Goal: Task Accomplishment & Management: Use online tool/utility

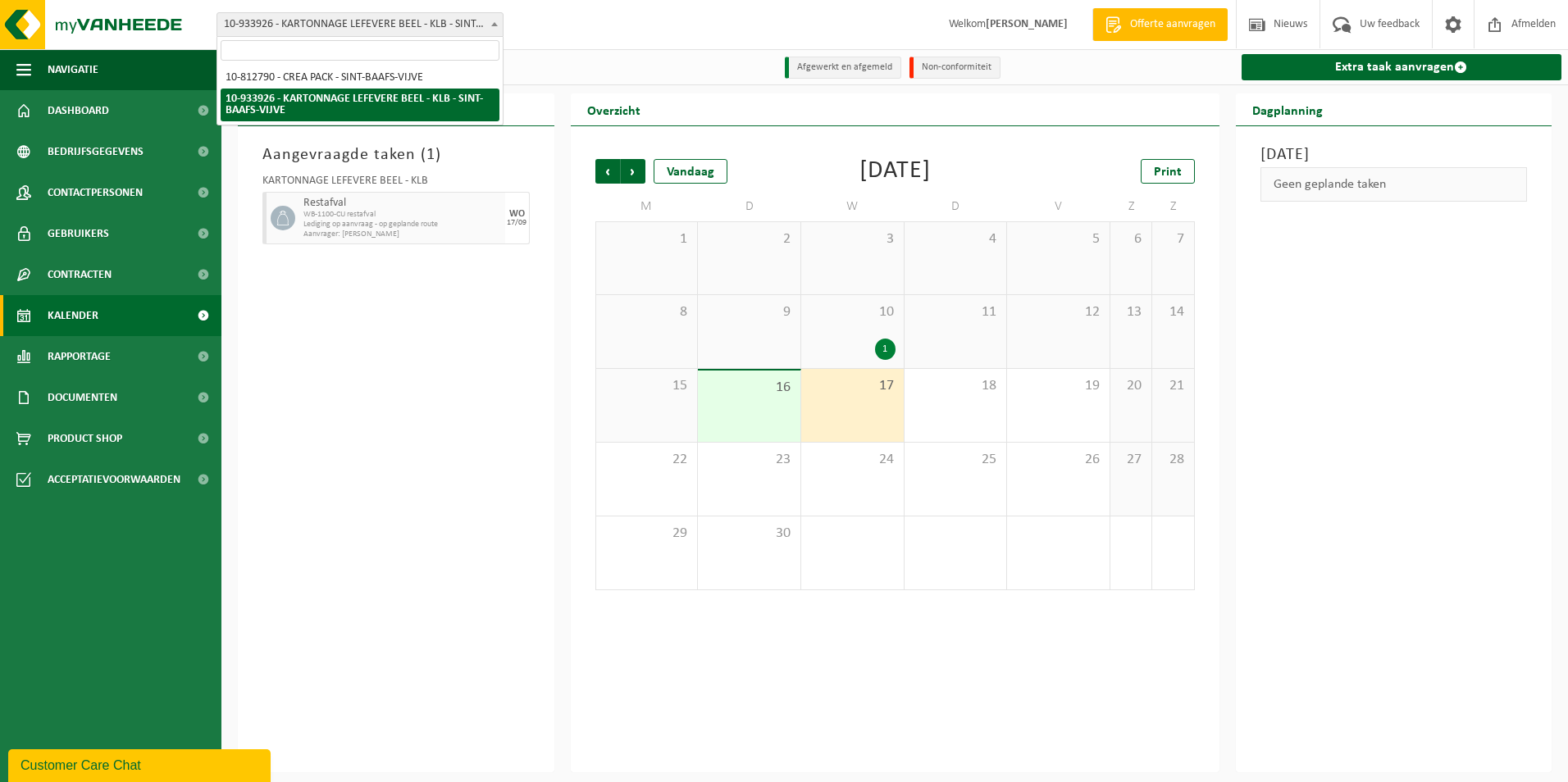
click at [475, 24] on span "10-933926 - KARTONNAGE LEFEVERE BEEL - KLB - SINT-BAAFS-VIJVE" at bounding box center [359, 25] width 285 height 23
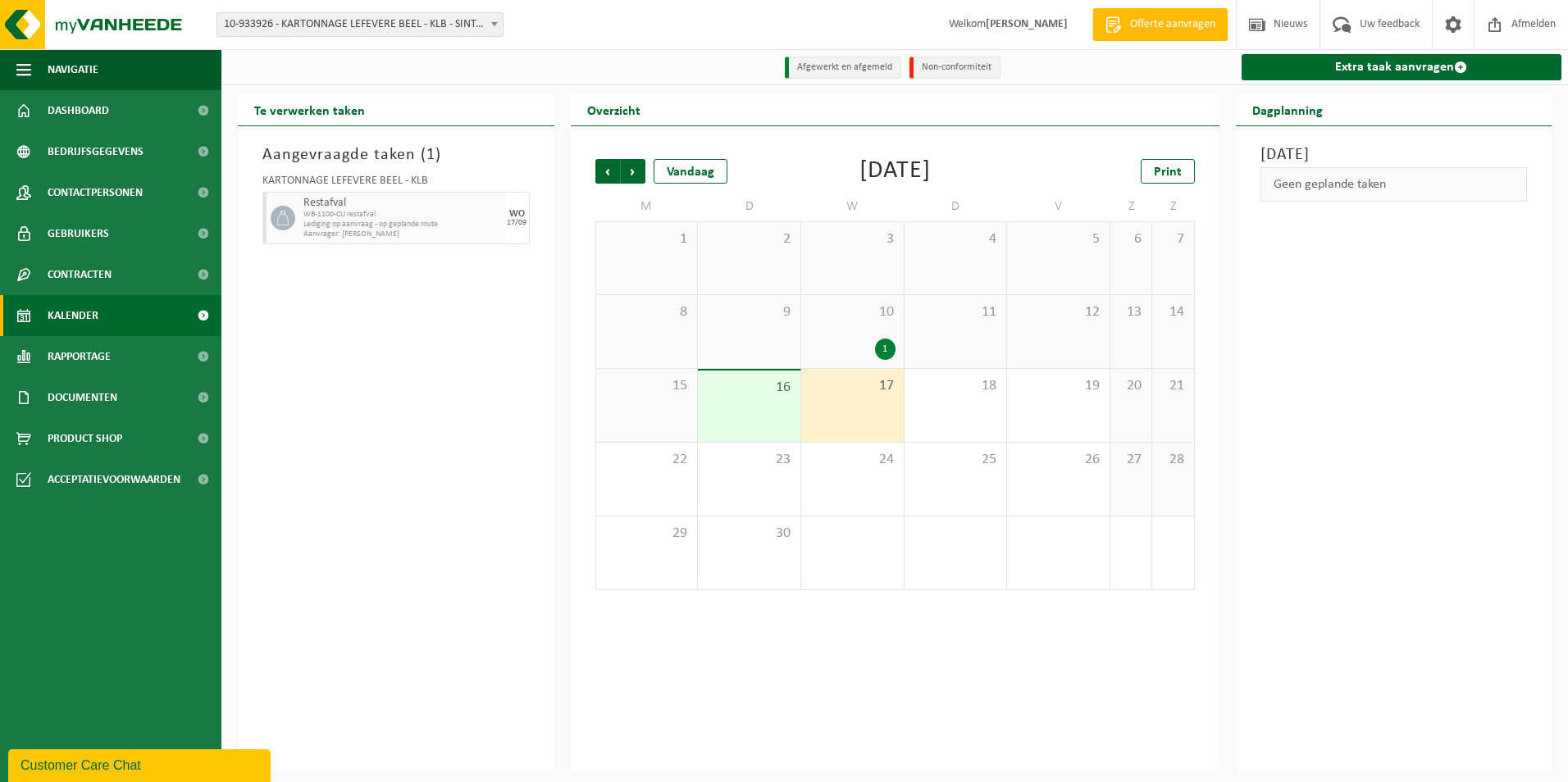
click at [475, 24] on span "10-933926 - KARTONNAGE LEFEVERE BEEL - KLB - SINT-BAAFS-VIJVE" at bounding box center [359, 25] width 285 height 23
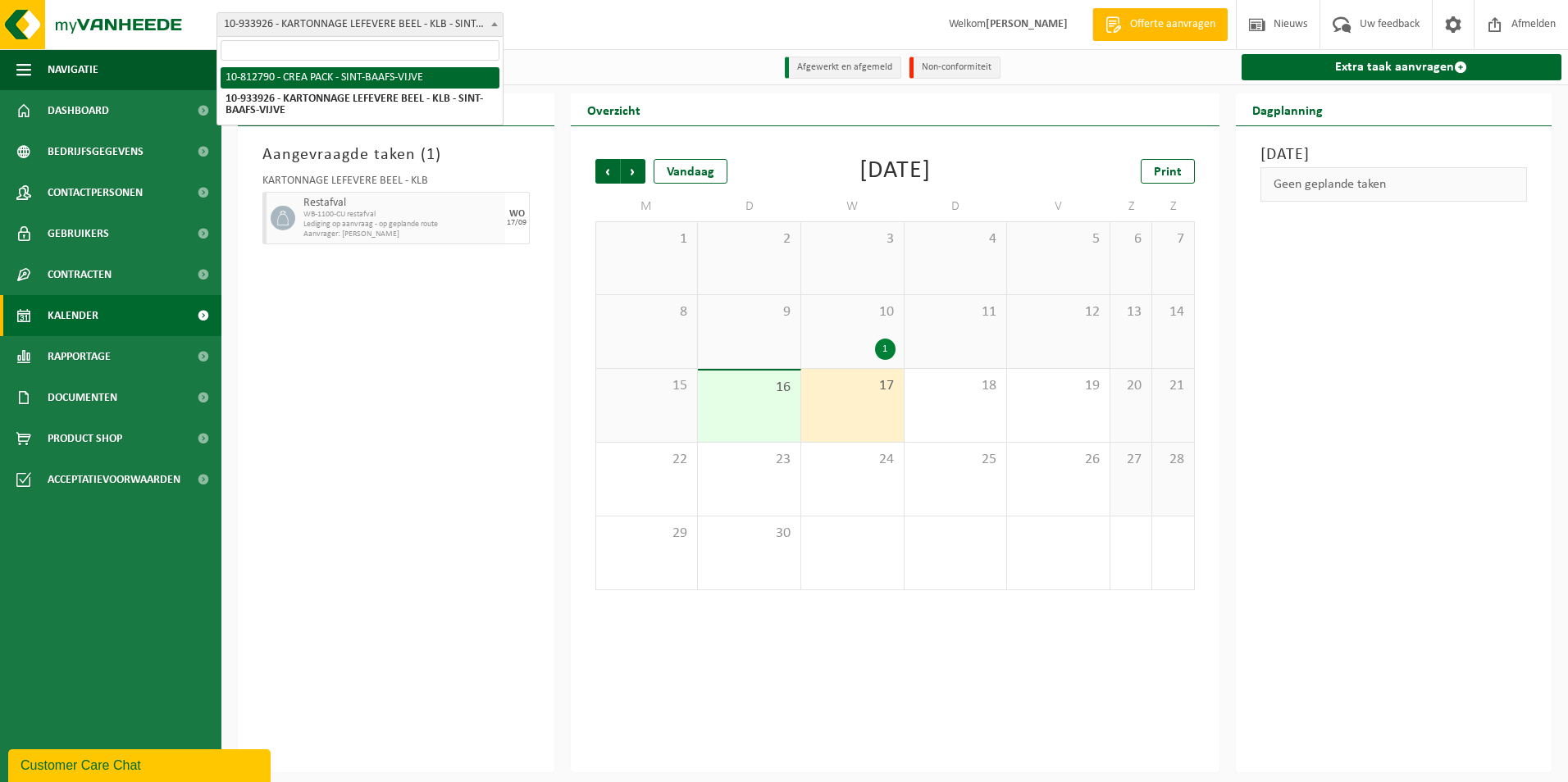
select select "129953"
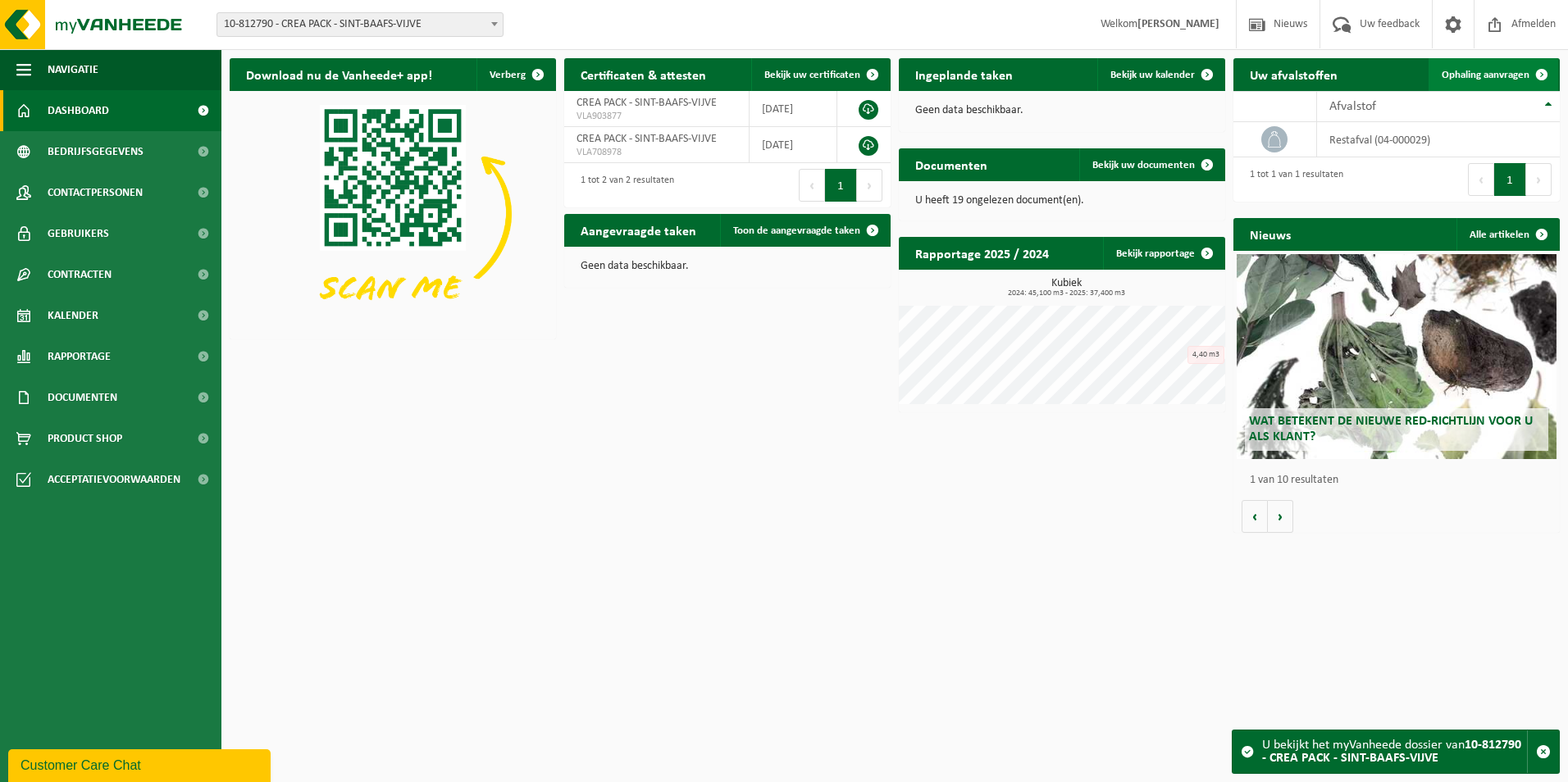
click at [1470, 83] on link "Ophaling aanvragen" at bounding box center [1493, 74] width 130 height 33
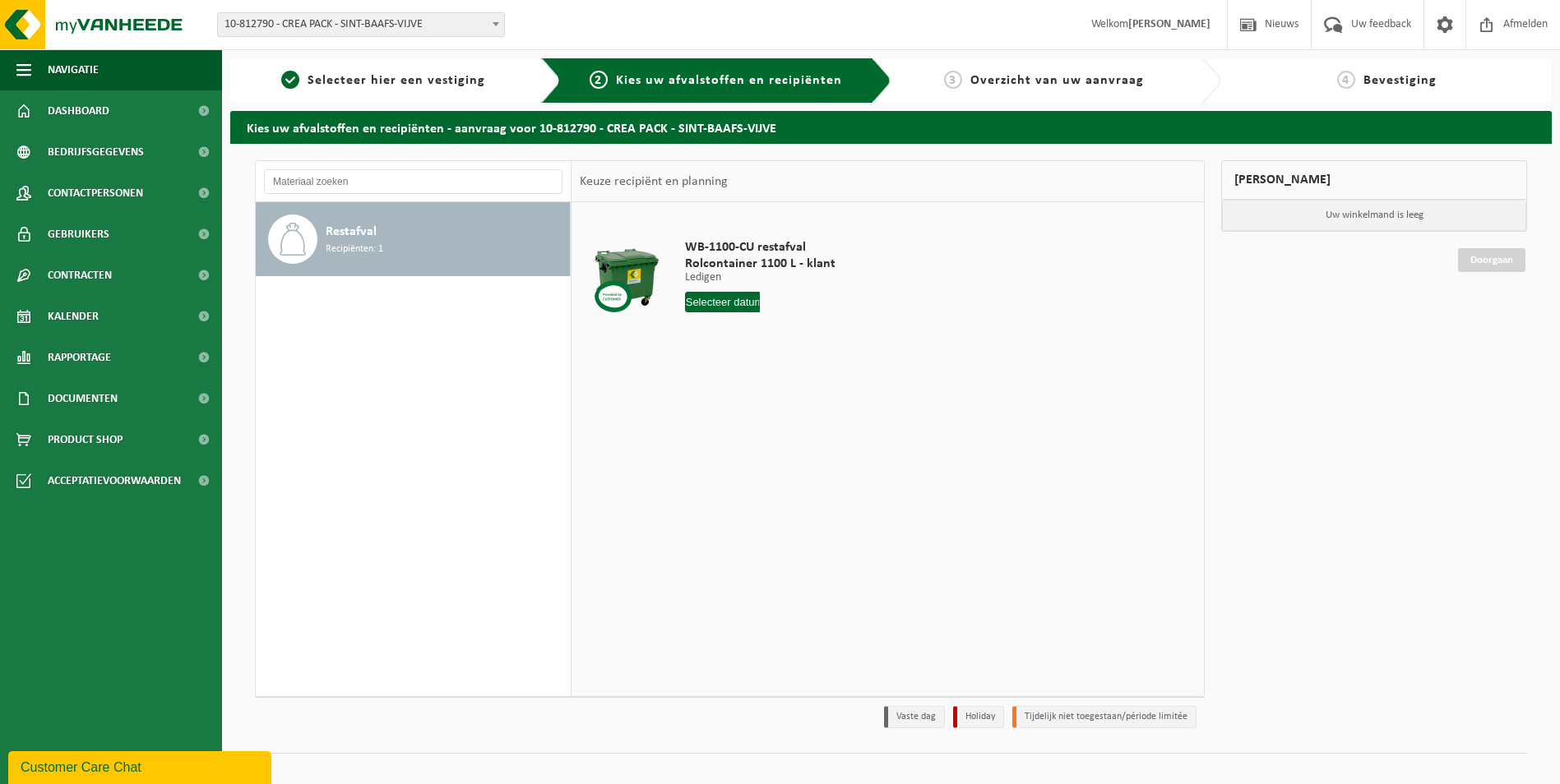
click at [728, 294] on input "text" at bounding box center [722, 302] width 75 height 21
click at [758, 445] on div "1 2 3 4 5 6 7 8 9 10 11 12 13 14 15 16 17 18 19 20 21 22 23 24 25 26 27 28 29 3…" at bounding box center [787, 448] width 203 height 132
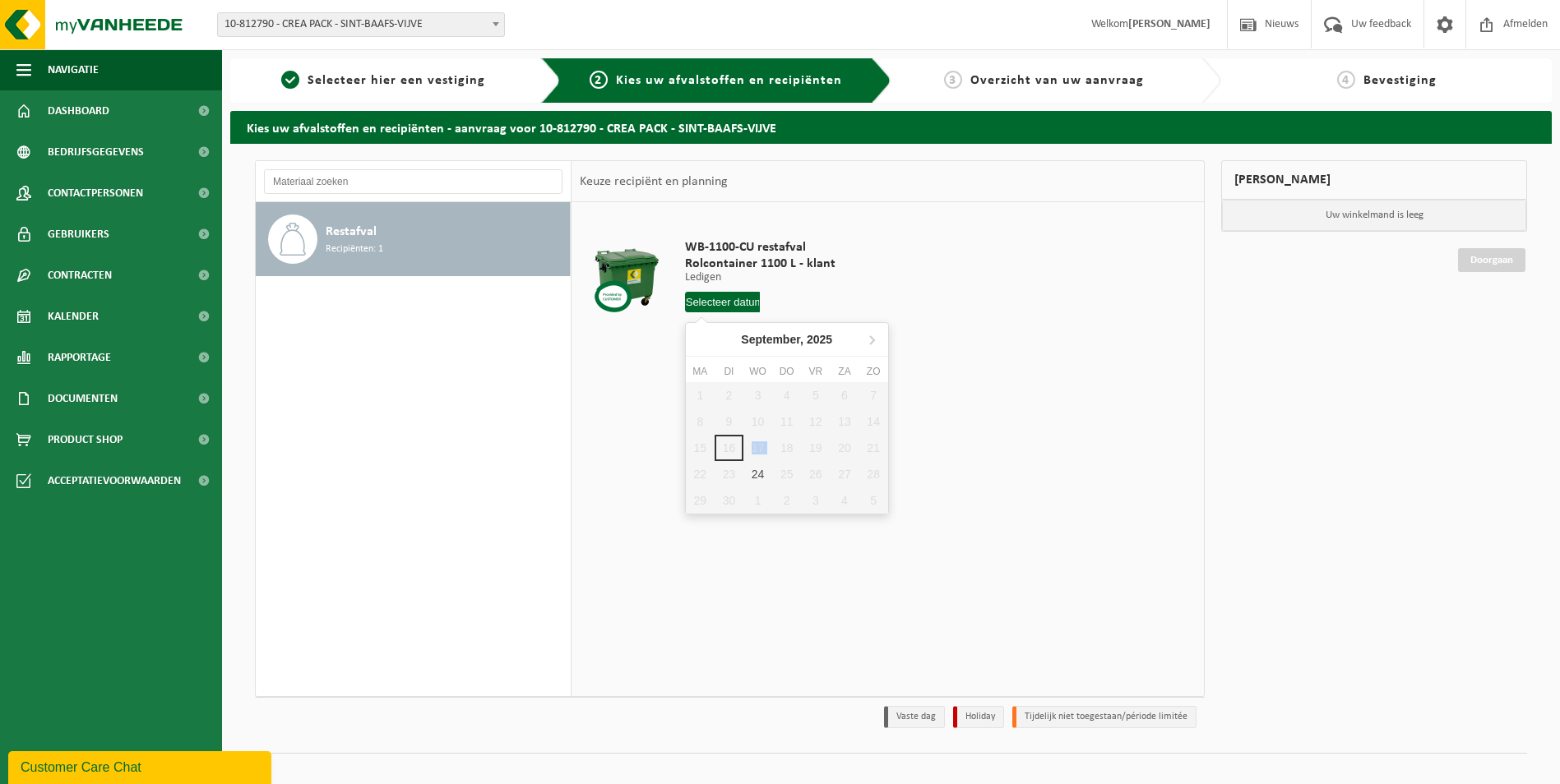
click at [758, 445] on div "1 2 3 4 5 6 7 8 9 10 11 12 13 14 15 16 17 18 19 20 21 22 23 24 25 26 27 28 29 3…" at bounding box center [787, 448] width 203 height 132
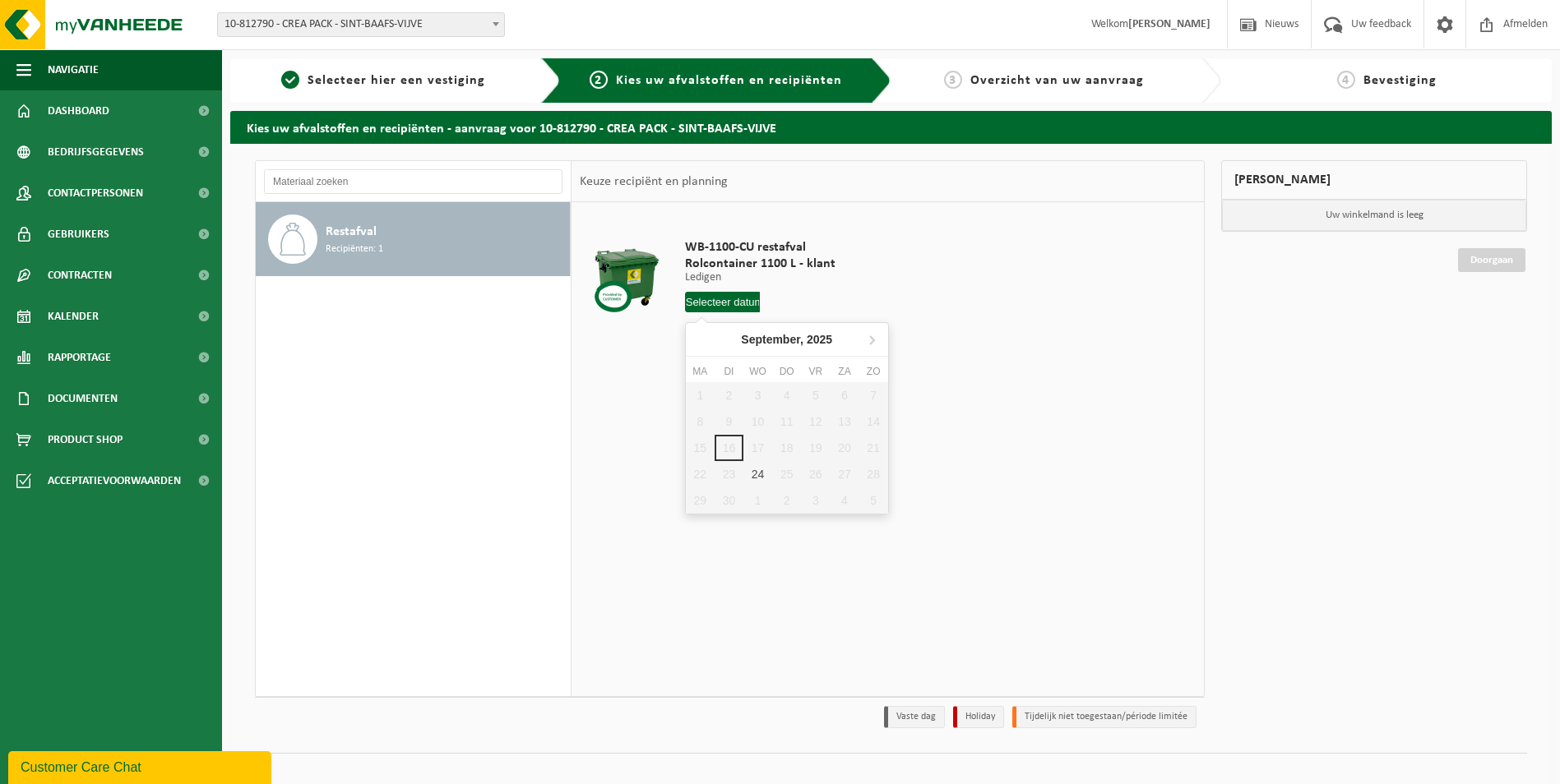
click at [758, 445] on div "1 2 3 4 5 6 7 8 9 10 11 12 13 14 15 16 17 18 19 20 21 22 23 24 25 26 27 28 29 3…" at bounding box center [787, 448] width 203 height 132
click at [763, 442] on div "1 2 3 4 5 6 7 8 9 10 11 12 13 14 15 16 17 18 19 20 21 22 23 24 25 26 27 28 29 3…" at bounding box center [787, 448] width 203 height 132
click at [909, 306] on td "WB-1100-CU restafval Rolcontainer 1100 L - klant Ledigen Ledigen Ledigen 4 Aant…" at bounding box center [935, 280] width 523 height 139
click at [732, 300] on input "text" at bounding box center [722, 302] width 75 height 21
click at [727, 273] on p "Ledigen" at bounding box center [760, 278] width 151 height 12
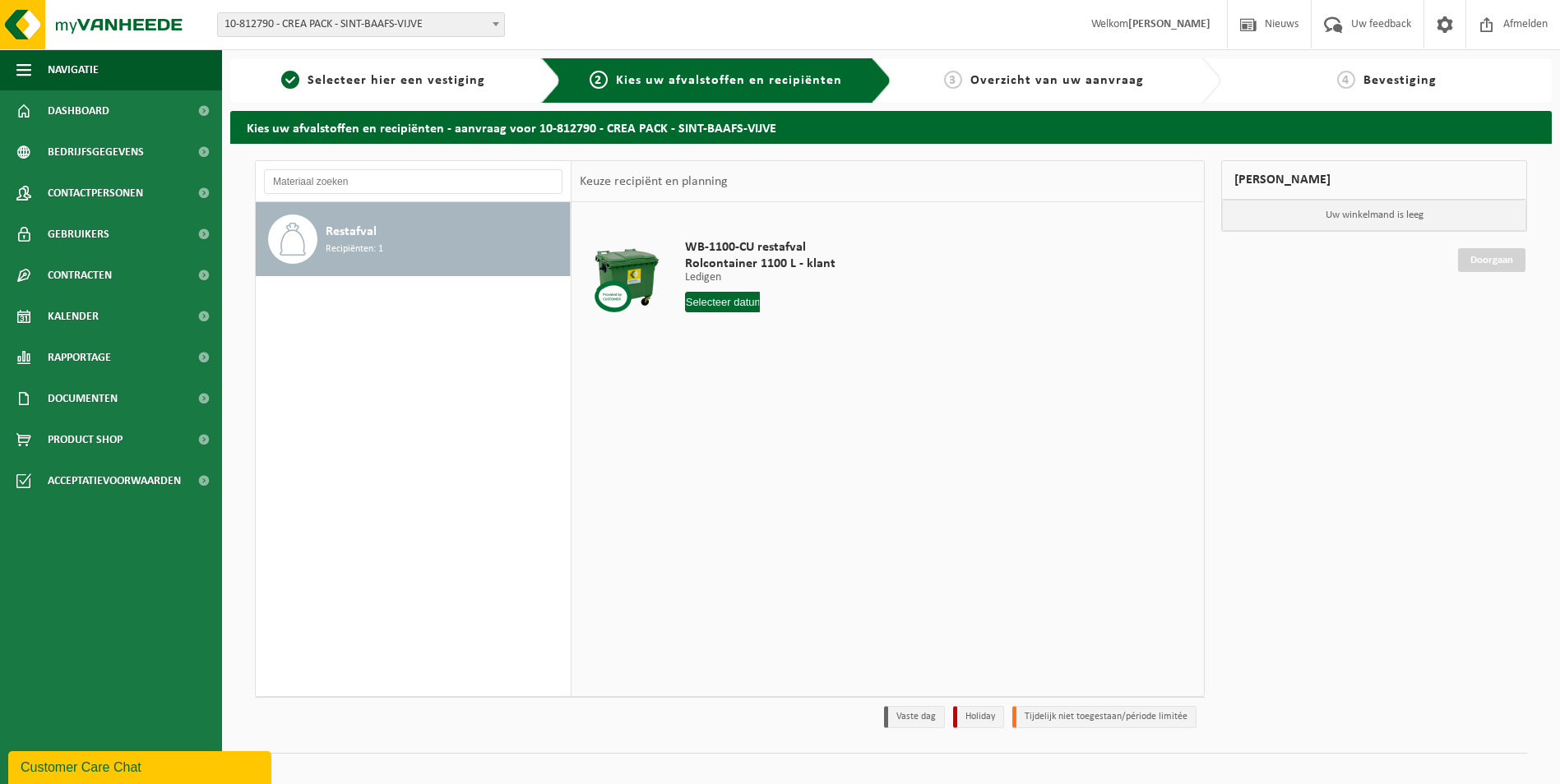
click at [733, 304] on input "text" at bounding box center [722, 302] width 75 height 21
click at [775, 439] on div "1 2 3 4 5 6 7 8 9 10 11 12 13 14 15 16 17 18 19 20 21 22 23 24 25 26 27 28 29 3…" at bounding box center [787, 448] width 203 height 132
click at [775, 437] on div "1 2 3 4 5 6 7 8 9 10 11 12 13 14 15 16 17 18 19 20 21 22 23 24 25 26 27 28 29 3…" at bounding box center [787, 448] width 203 height 132
click at [739, 444] on div "1 2 3 4 5 6 7 8 9 10 11 12 13 14 15 16 17 18 19 20 21 22 23 24 25 26 27 28 29 3…" at bounding box center [787, 448] width 203 height 132
click at [872, 238] on td "WB-1100-CU restafval Rolcontainer 1100 L - klant Ledigen Ledigen Ledigen 4 Aant…" at bounding box center [935, 280] width 523 height 139
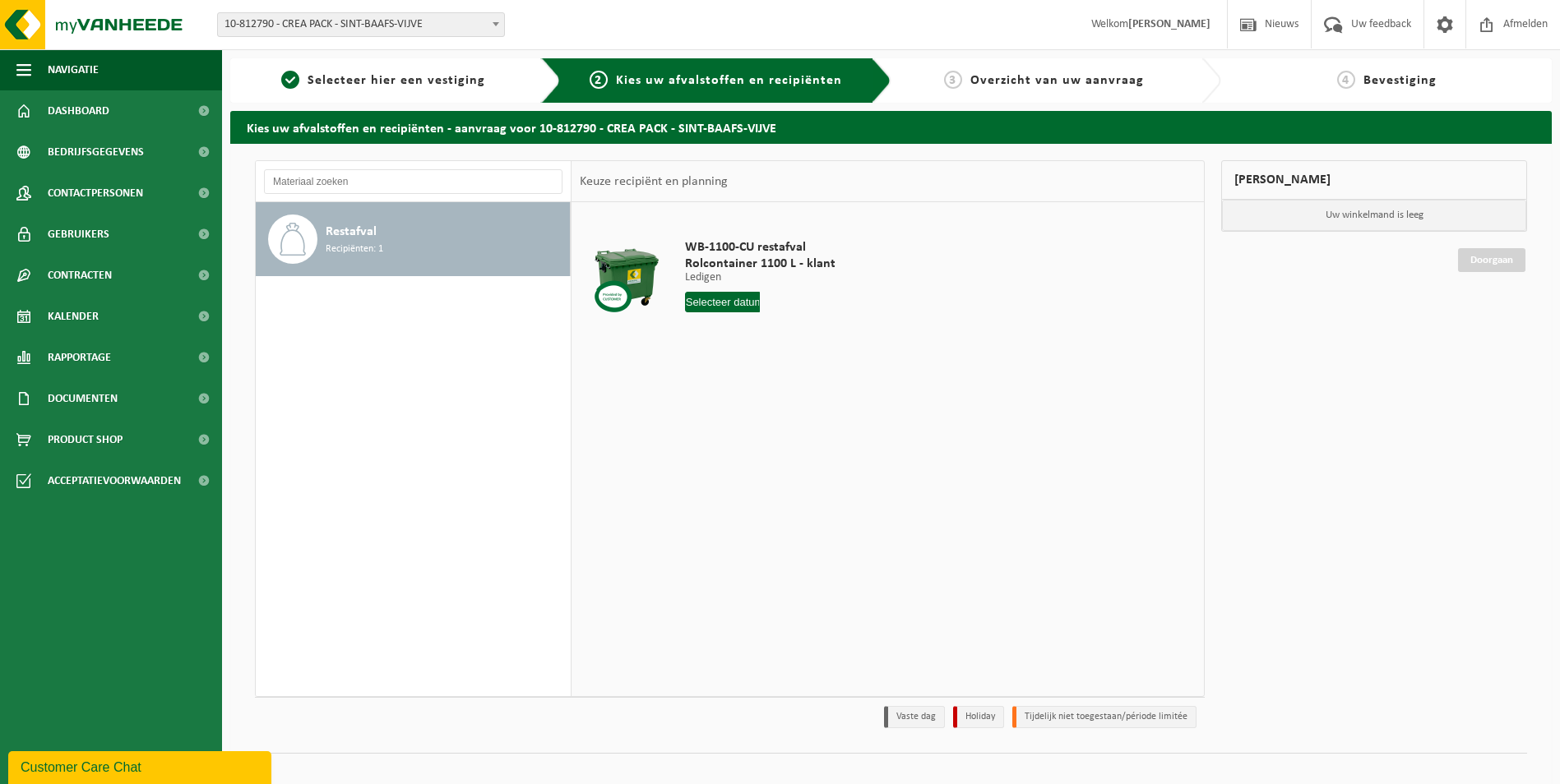
click at [348, 28] on span "10-812790 - CREA PACK - SINT-BAAFS-VIJVE" at bounding box center [360, 25] width 286 height 23
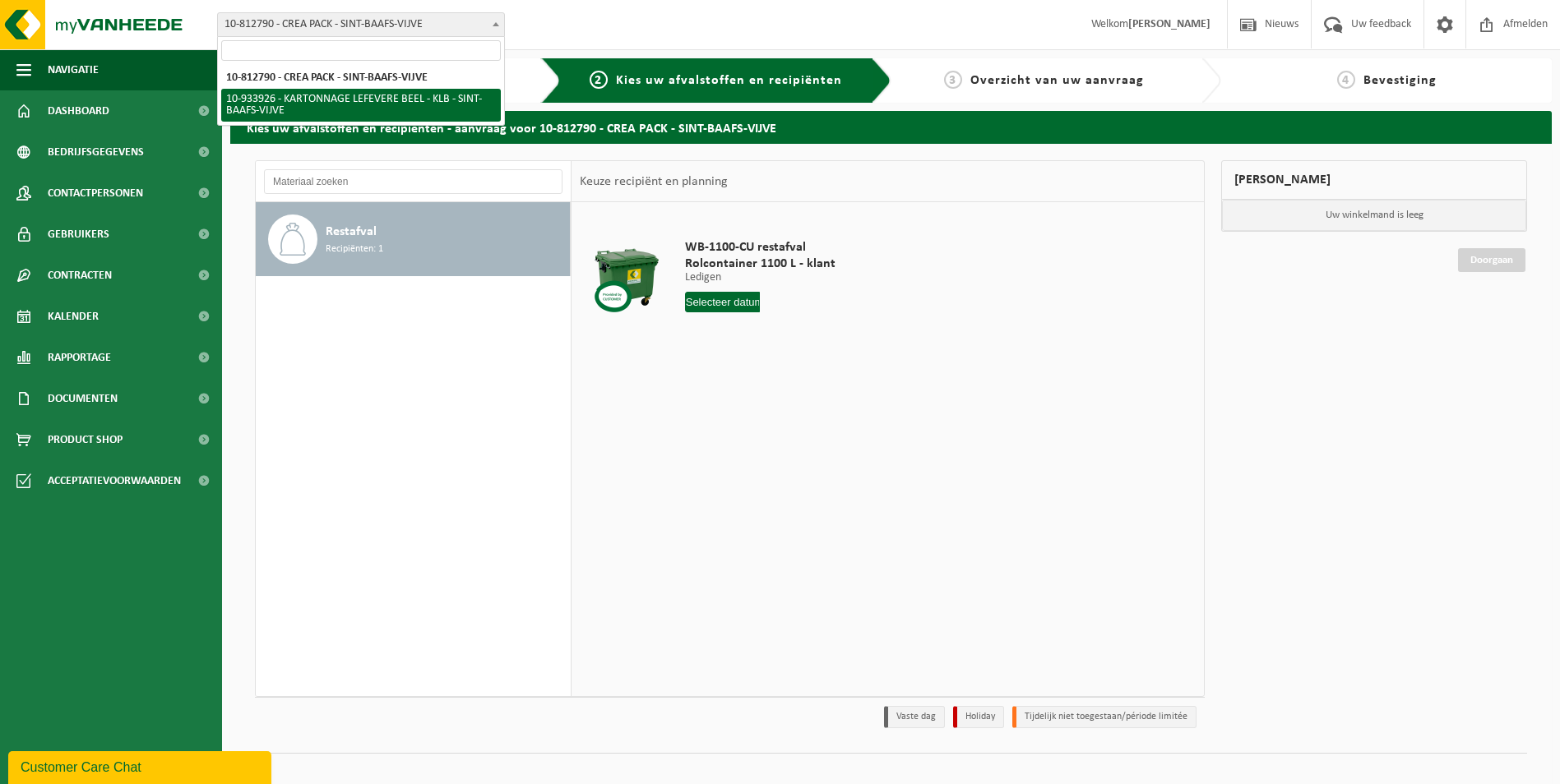
select select "136721"
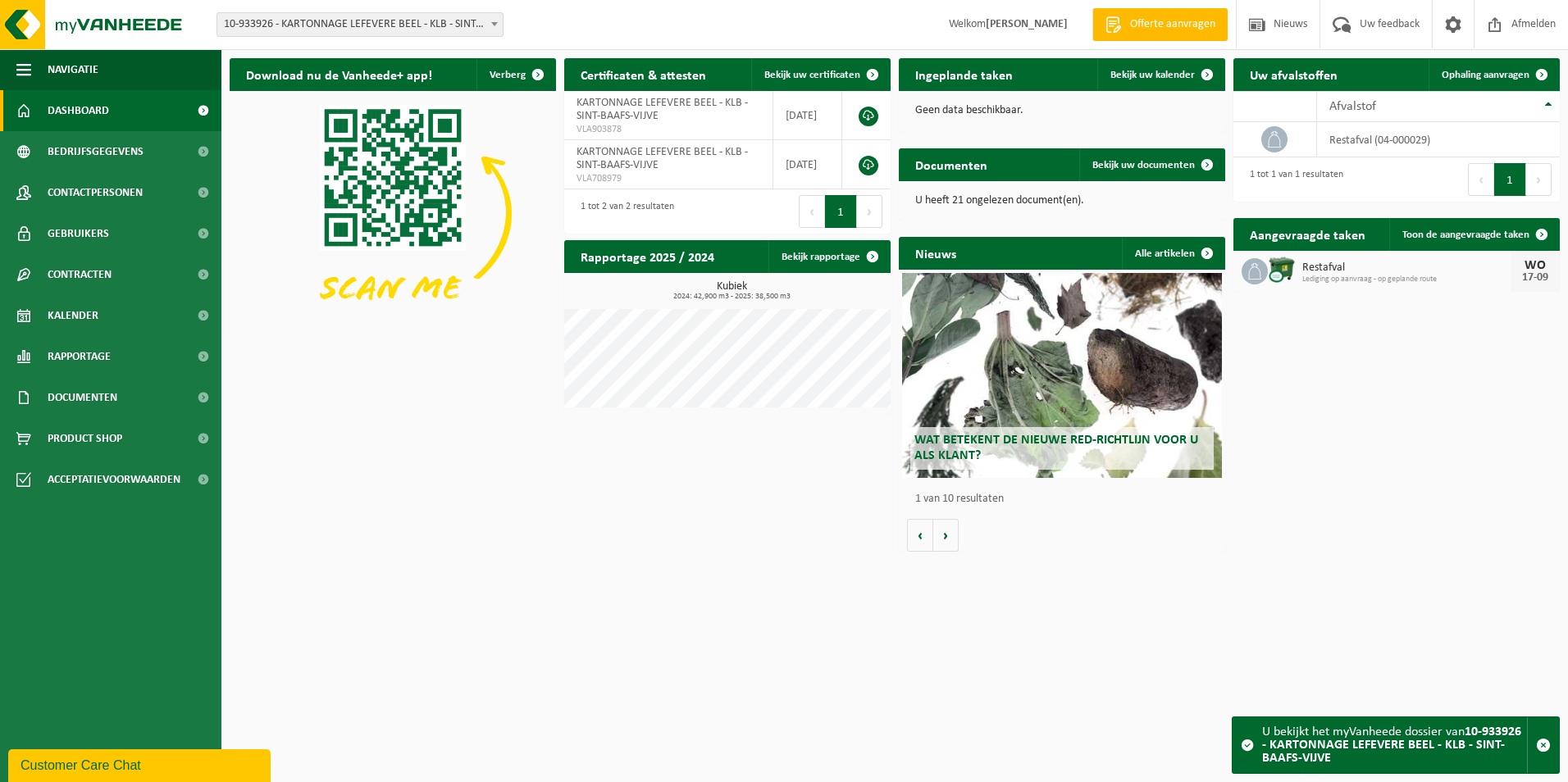
click at [782, 4] on div "Vestiging: 10-812790 - CREA PACK - SINT-BAAFS-VIJVE 10-933926 - KARTONNAGE LEFE…" at bounding box center [784, 25] width 1568 height 50
click at [1138, 605] on html "Vestiging: 10-812790 - CREA PACK - SINT-BAAFS-VIJVE 10-933926 - KARTONNAGE LEFE…" at bounding box center [784, 391] width 1568 height 782
click at [1532, 70] on span at bounding box center [1542, 74] width 33 height 33
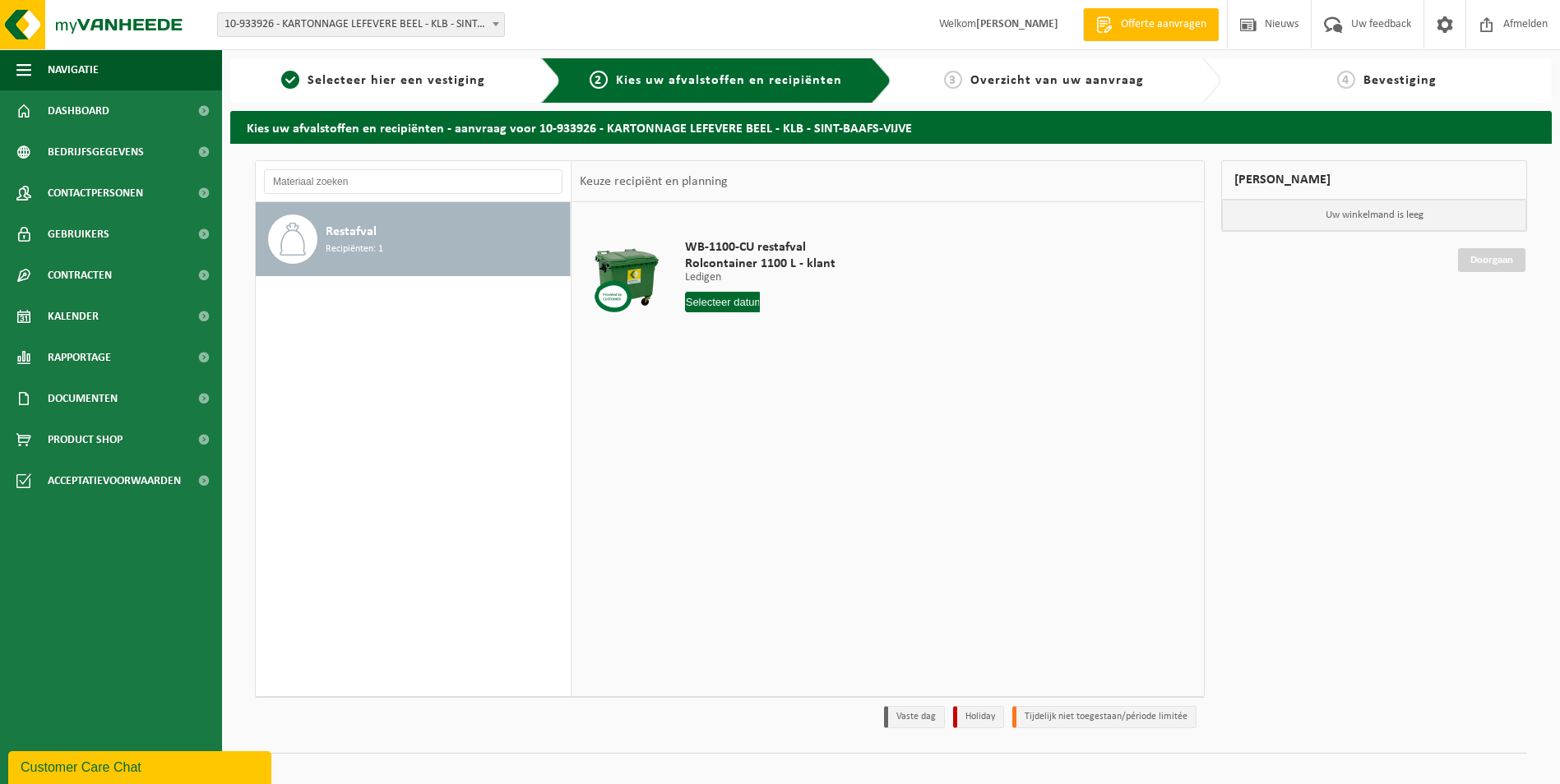
click at [737, 303] on input "text" at bounding box center [722, 302] width 75 height 21
click at [759, 446] on div "1 2 3 4 5 6 7 8 9 10 11 12 13 14 15 16 17 18 19 20 21 22 23 24 25 26 27 28 29 3…" at bounding box center [787, 448] width 203 height 132
click at [1068, 247] on td "WB-1100-CU restafval Rolcontainer 1100 L - klant Ledigen Ledigen Ledigen 4 Aant…" at bounding box center [935, 280] width 523 height 139
click at [733, 220] on td "WB-1100-CU restafval Rolcontainer 1100 L - klant Ledigen Ledigen Ledigen 4 Aant…" at bounding box center [935, 280] width 523 height 139
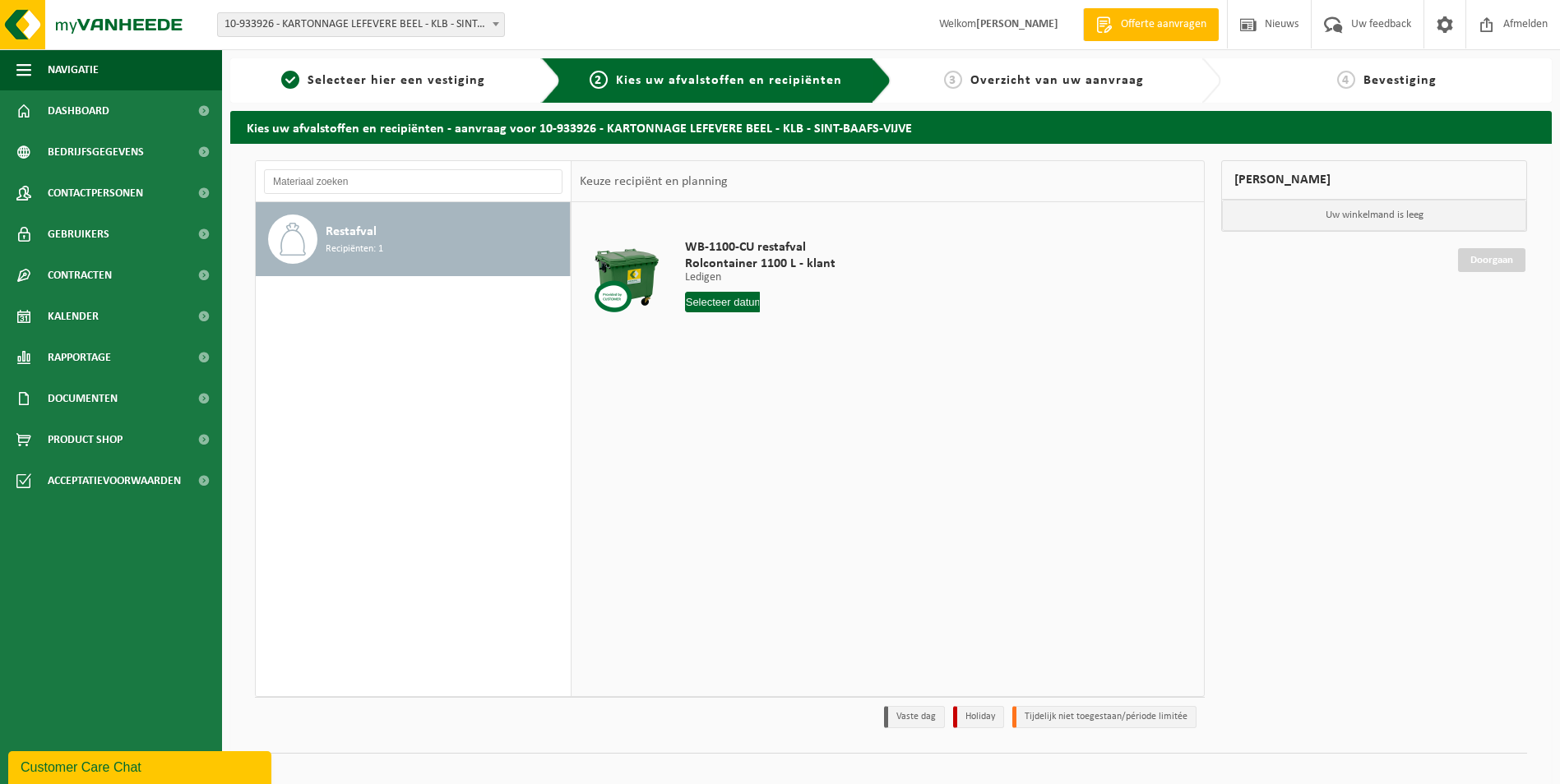
scroll to position [19, 0]
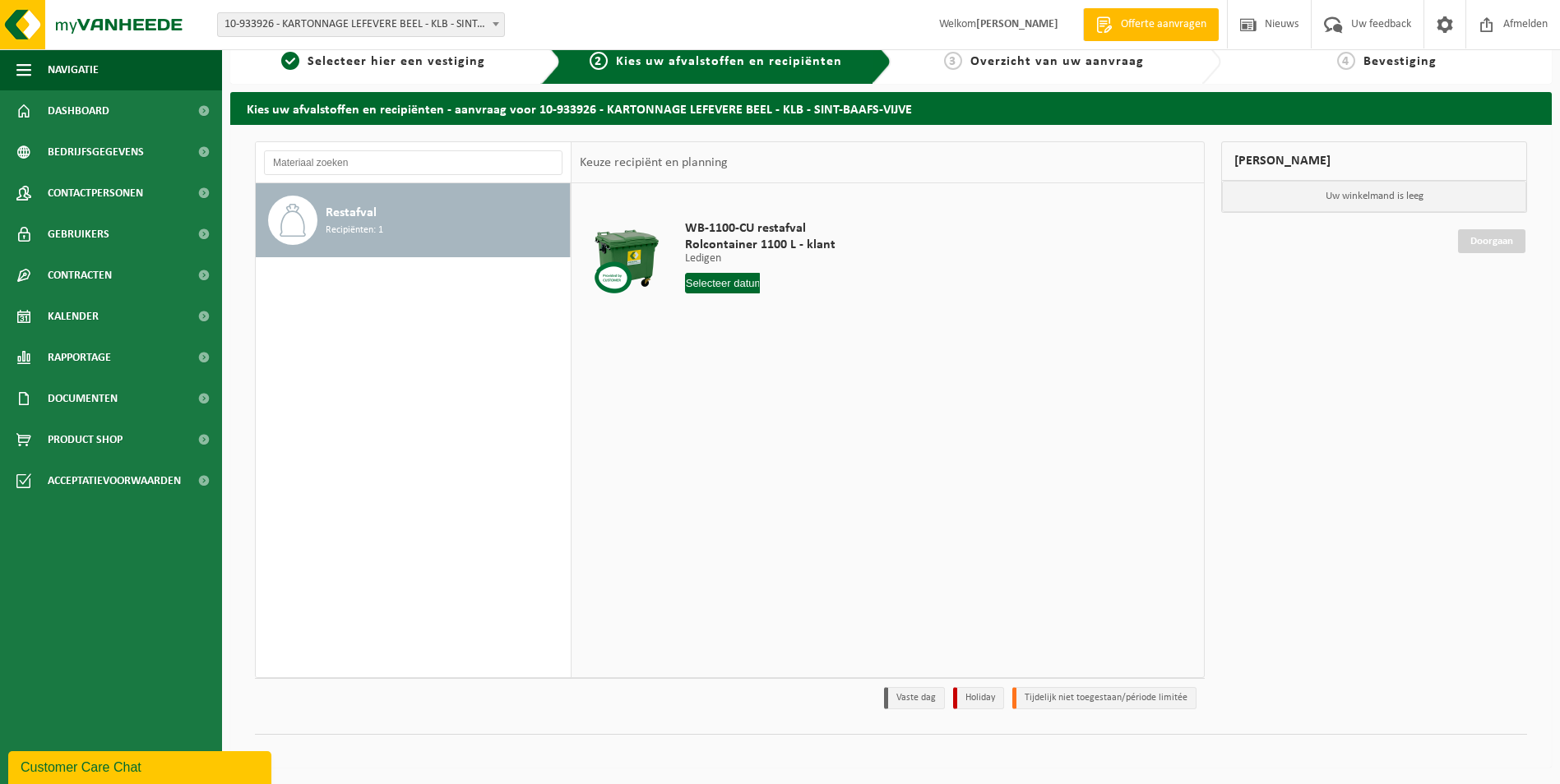
click at [324, 26] on span "10-933926 - KARTONNAGE LEFEVERE BEEL - KLB - SINT-BAAFS-VIJVE" at bounding box center [360, 25] width 286 height 23
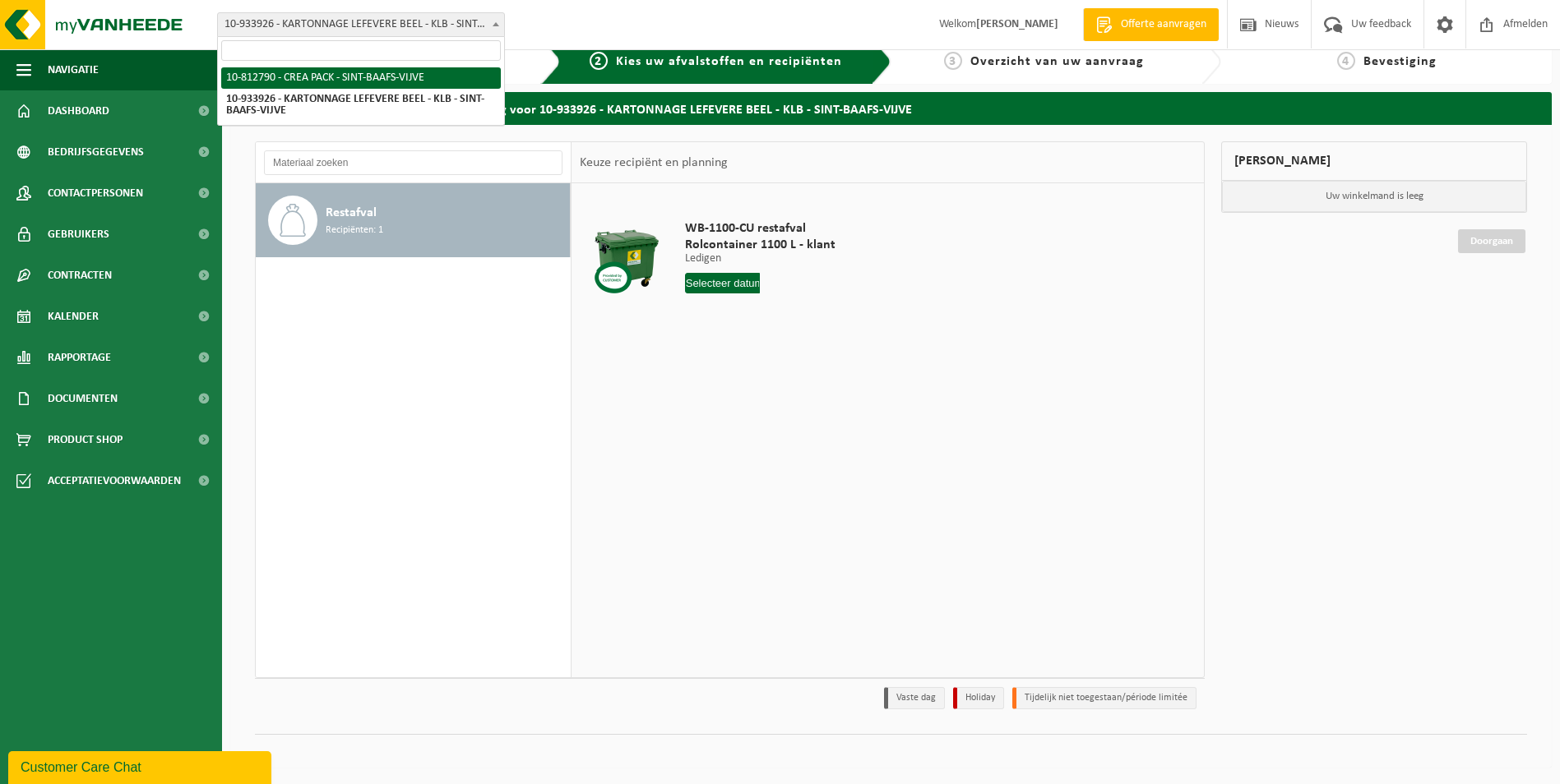
select select "129953"
